Goal: Find specific page/section: Find specific page/section

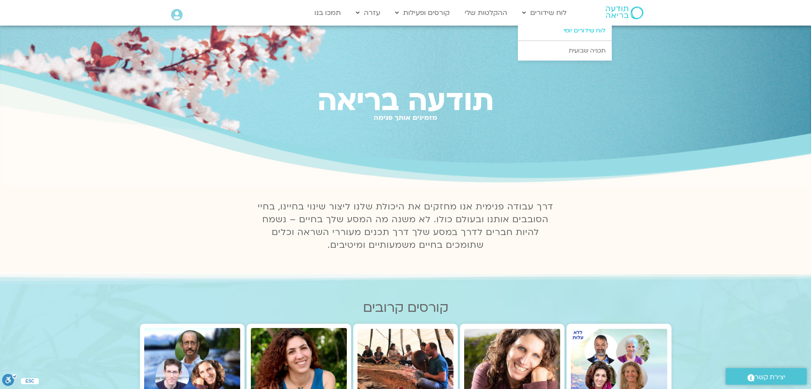
click at [589, 32] on link "לוח שידורים יומי" at bounding box center [565, 31] width 94 height 20
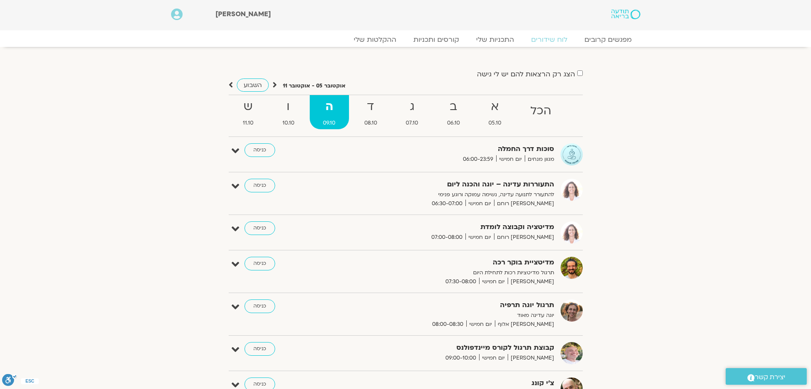
scroll to position [53, 0]
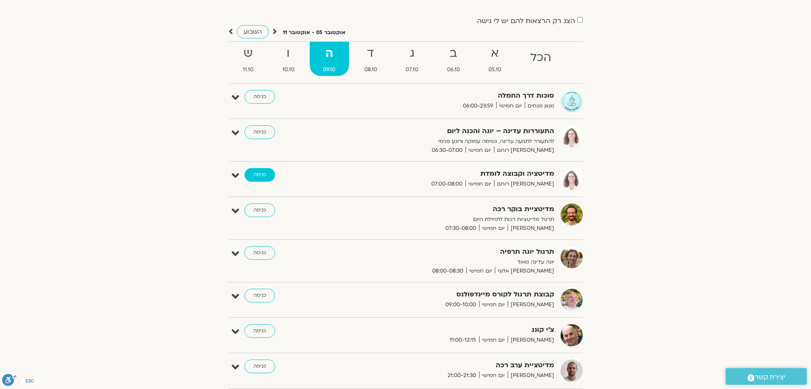
click at [261, 177] on link "כניסה" at bounding box center [259, 175] width 31 height 14
